Goal: Information Seeking & Learning: Find specific fact

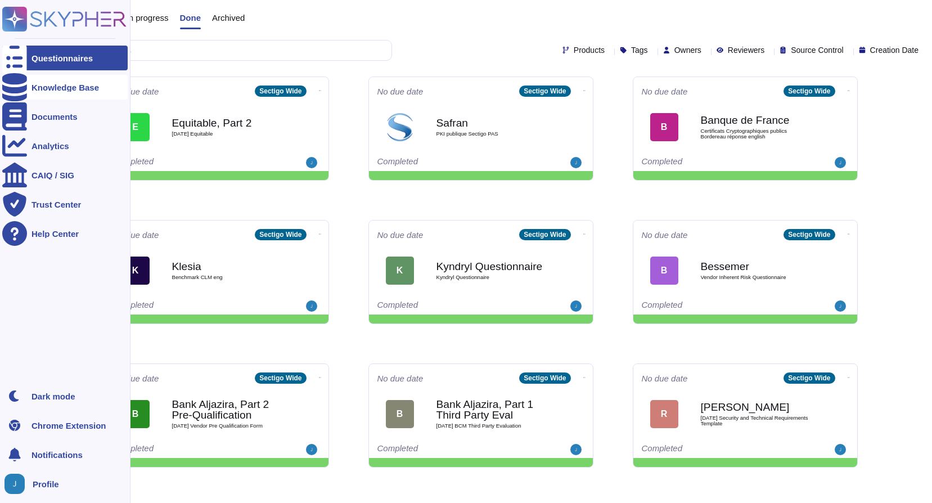
click at [20, 83] on icon at bounding box center [14, 87] width 25 height 28
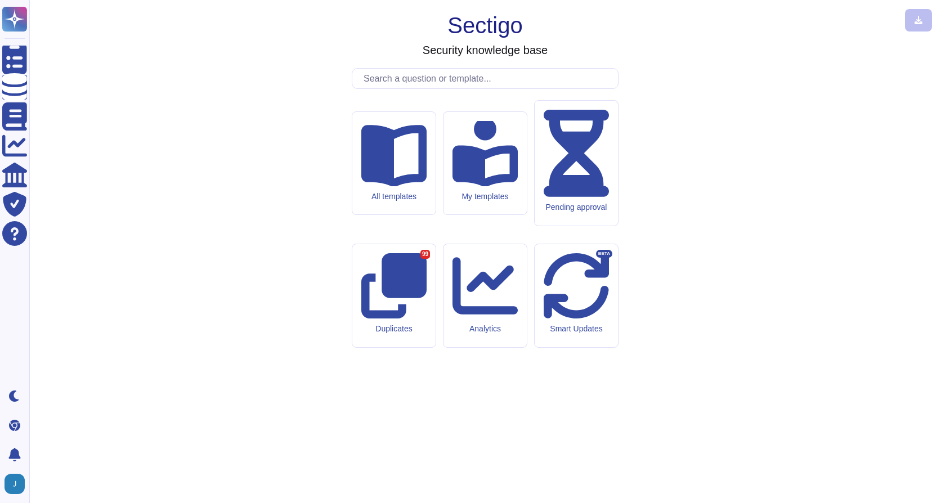
click at [413, 88] on input "text" at bounding box center [488, 79] width 260 height 20
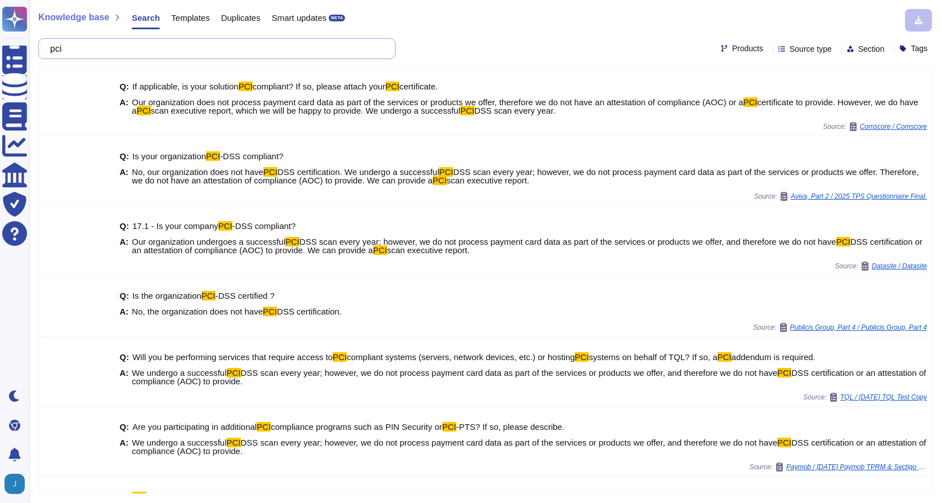
type input "pci"
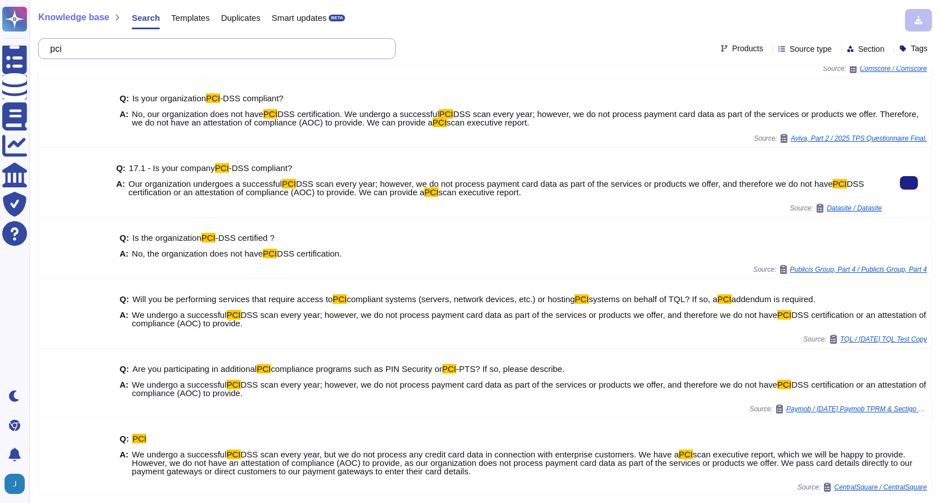
scroll to position [61, 0]
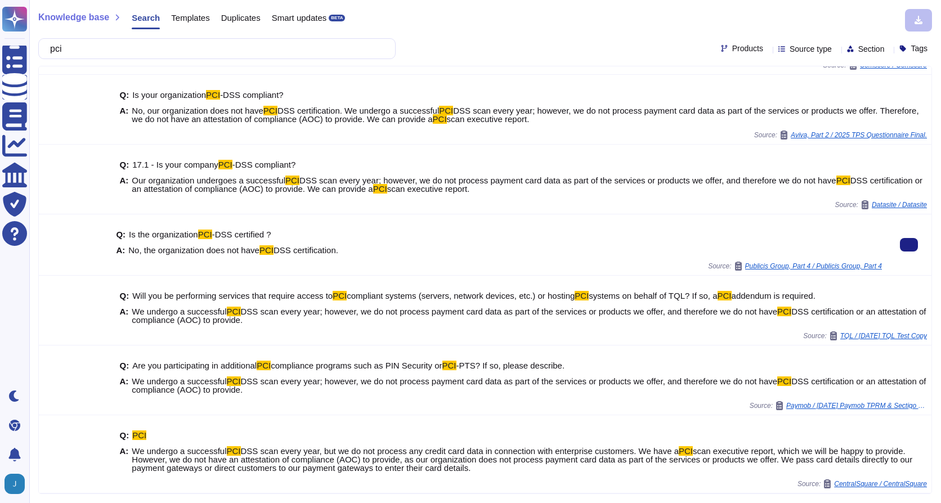
click at [269, 248] on mark "PCI" at bounding box center [266, 250] width 14 height 10
